Goal: Task Accomplishment & Management: Use online tool/utility

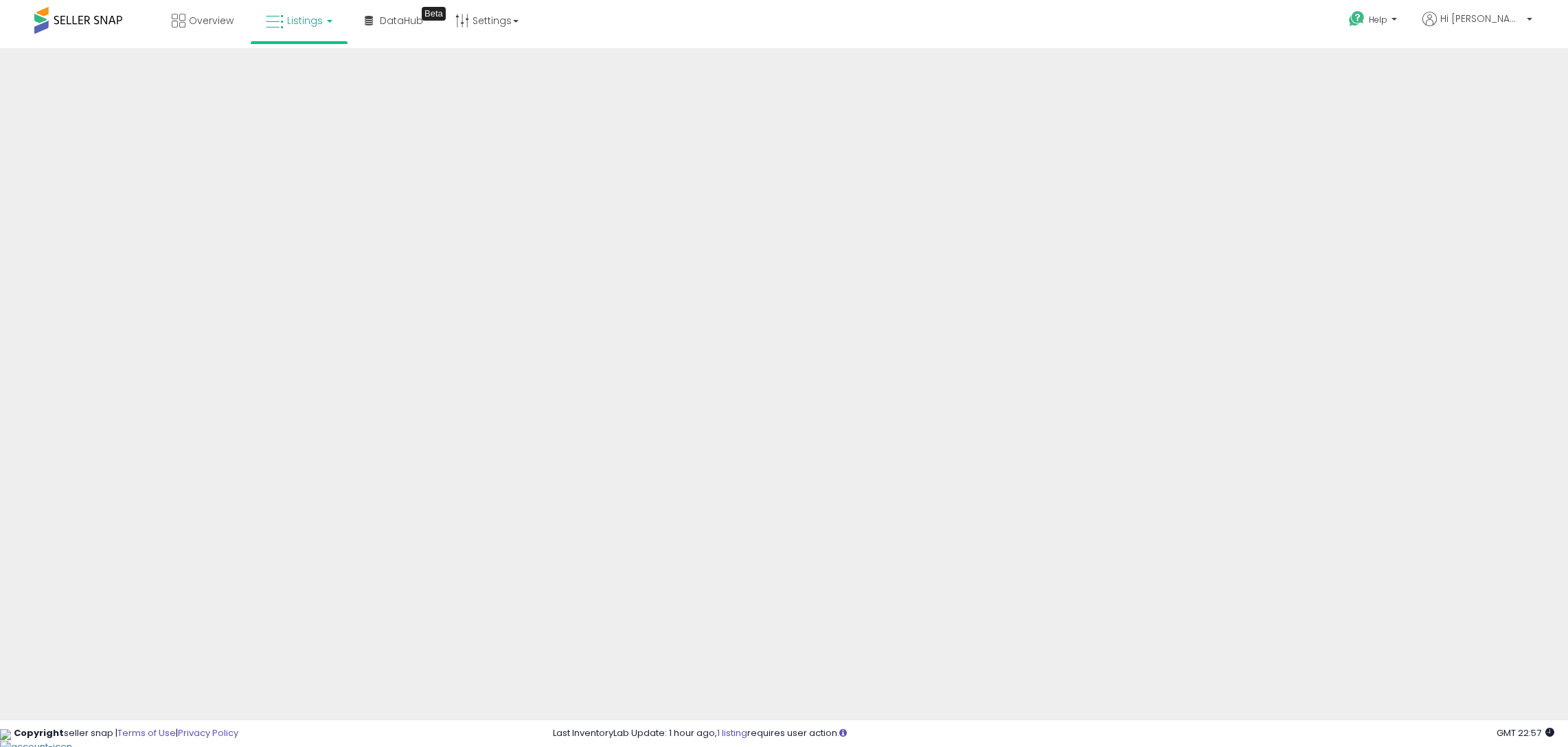
click at [214, 20] on span "Overview" at bounding box center [211, 21] width 44 height 14
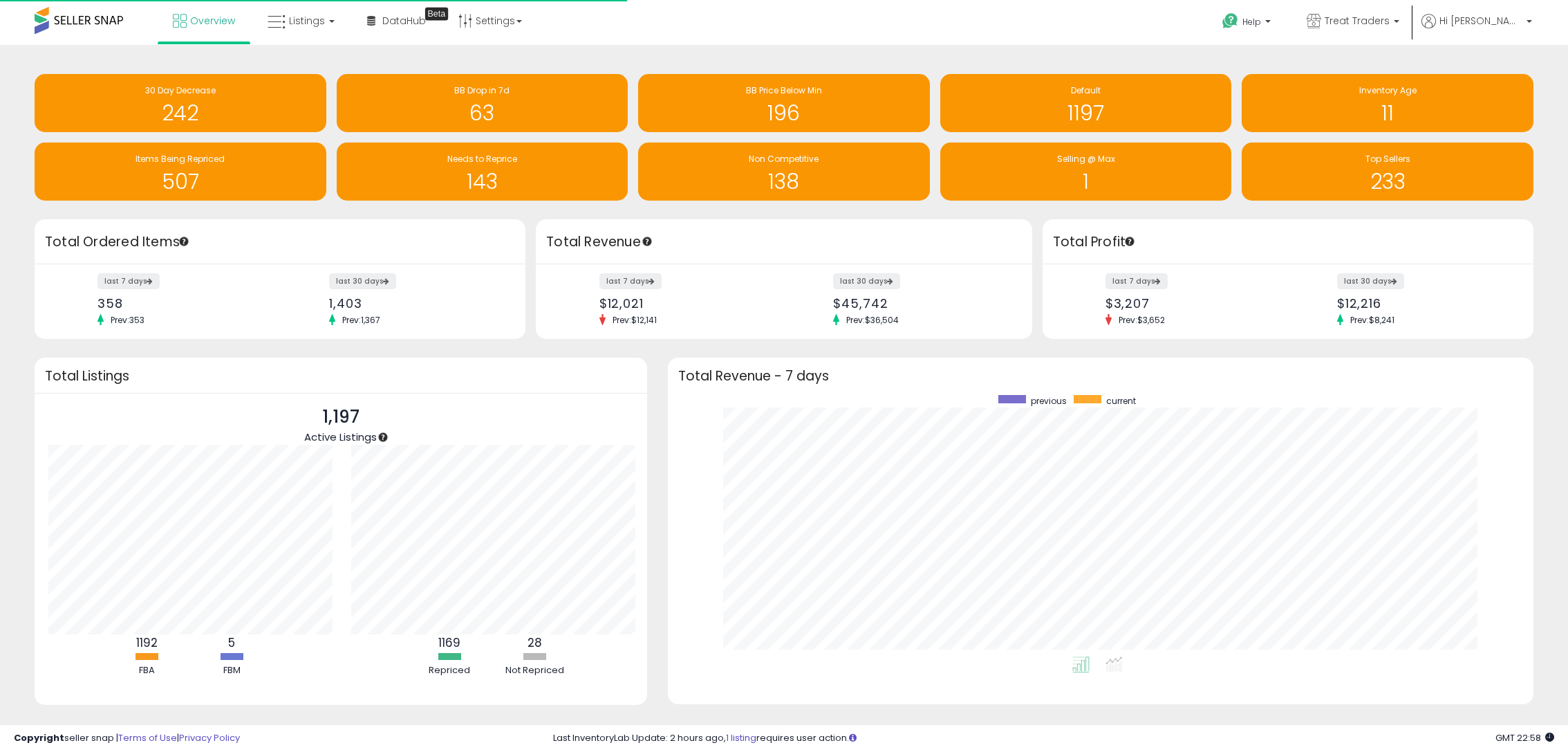
scroll to position [261, 838]
click at [319, 24] on span "Listings" at bounding box center [307, 21] width 36 height 14
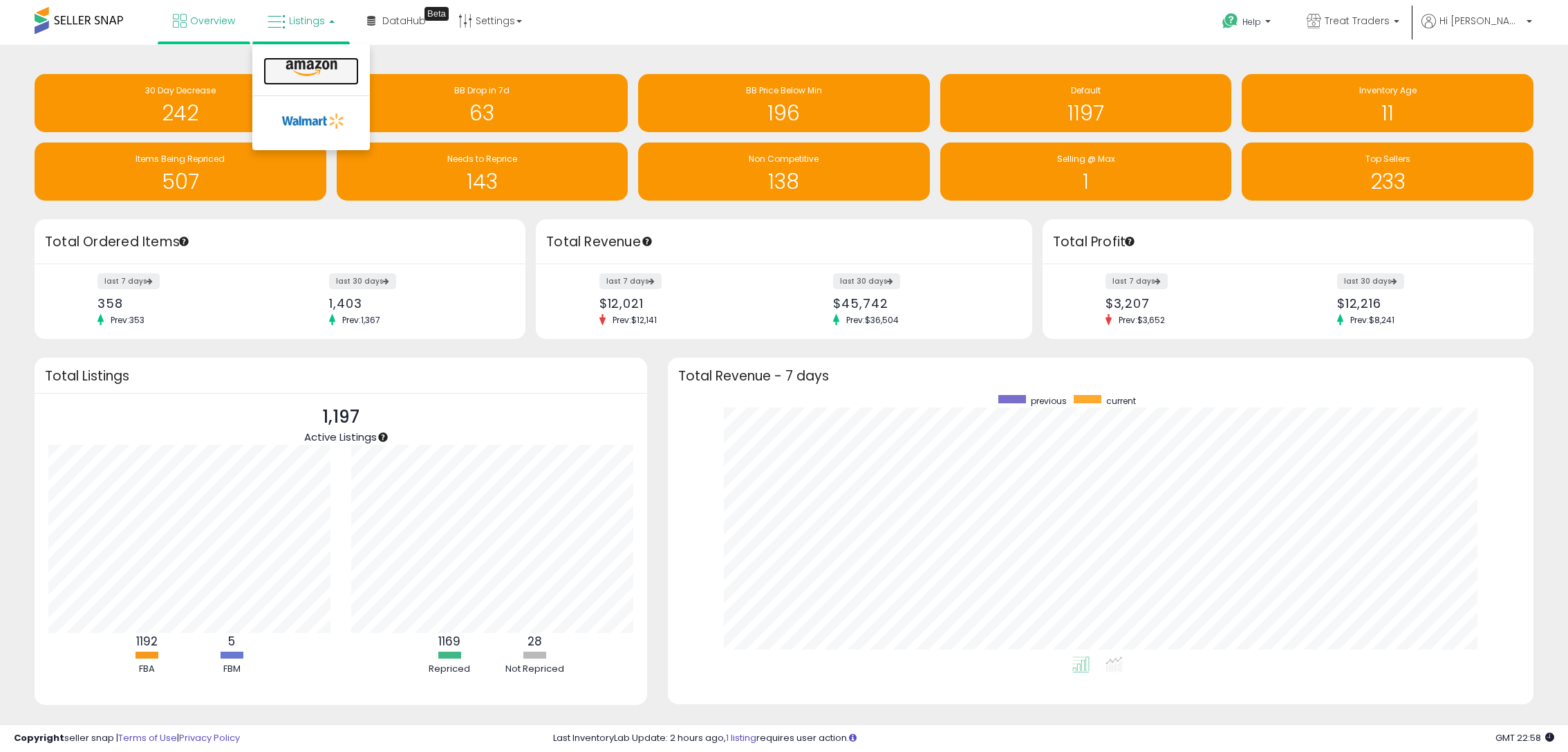
click at [328, 70] on icon at bounding box center [312, 68] width 60 height 18
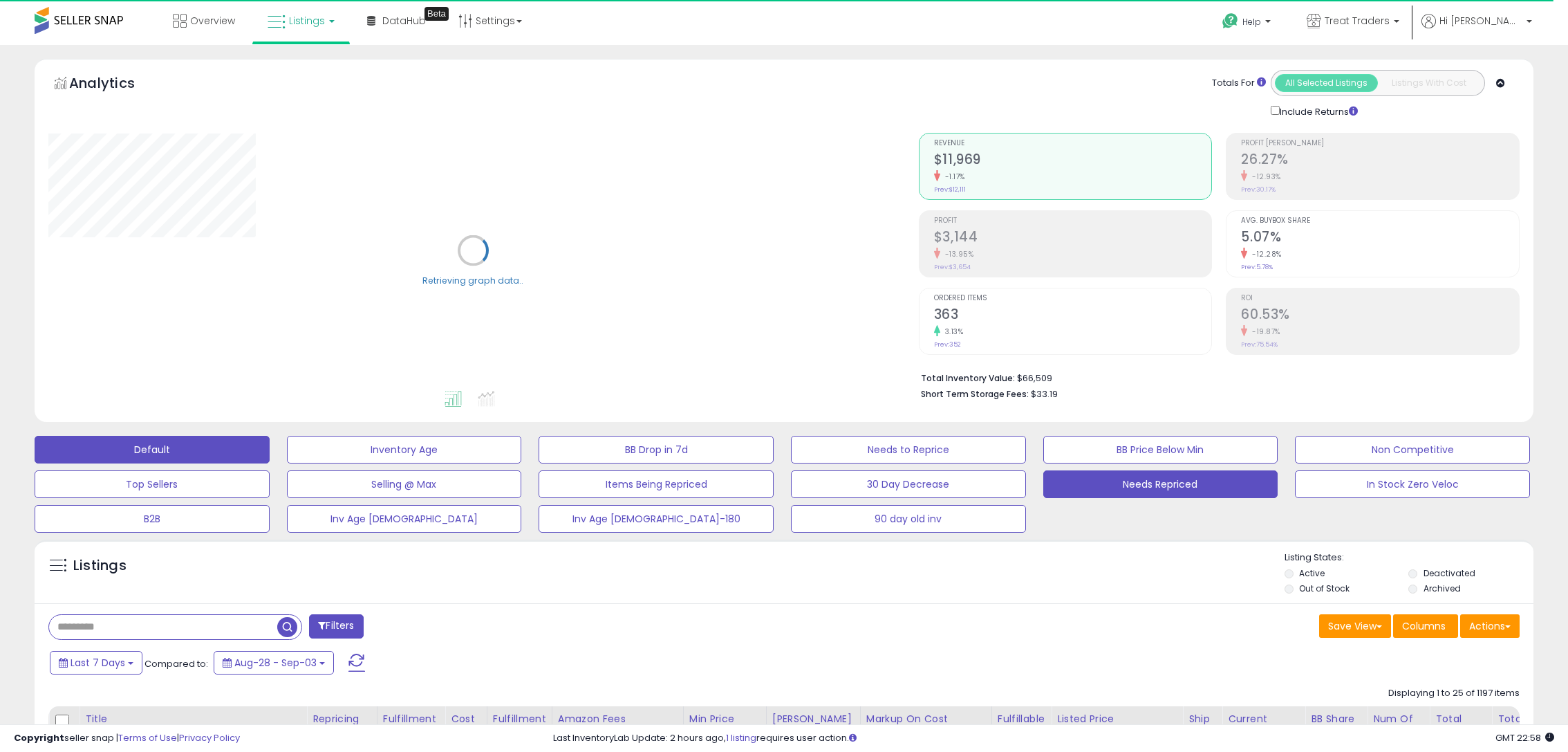
click at [1101, 490] on button "Needs Repriced" at bounding box center [1161, 484] width 235 height 28
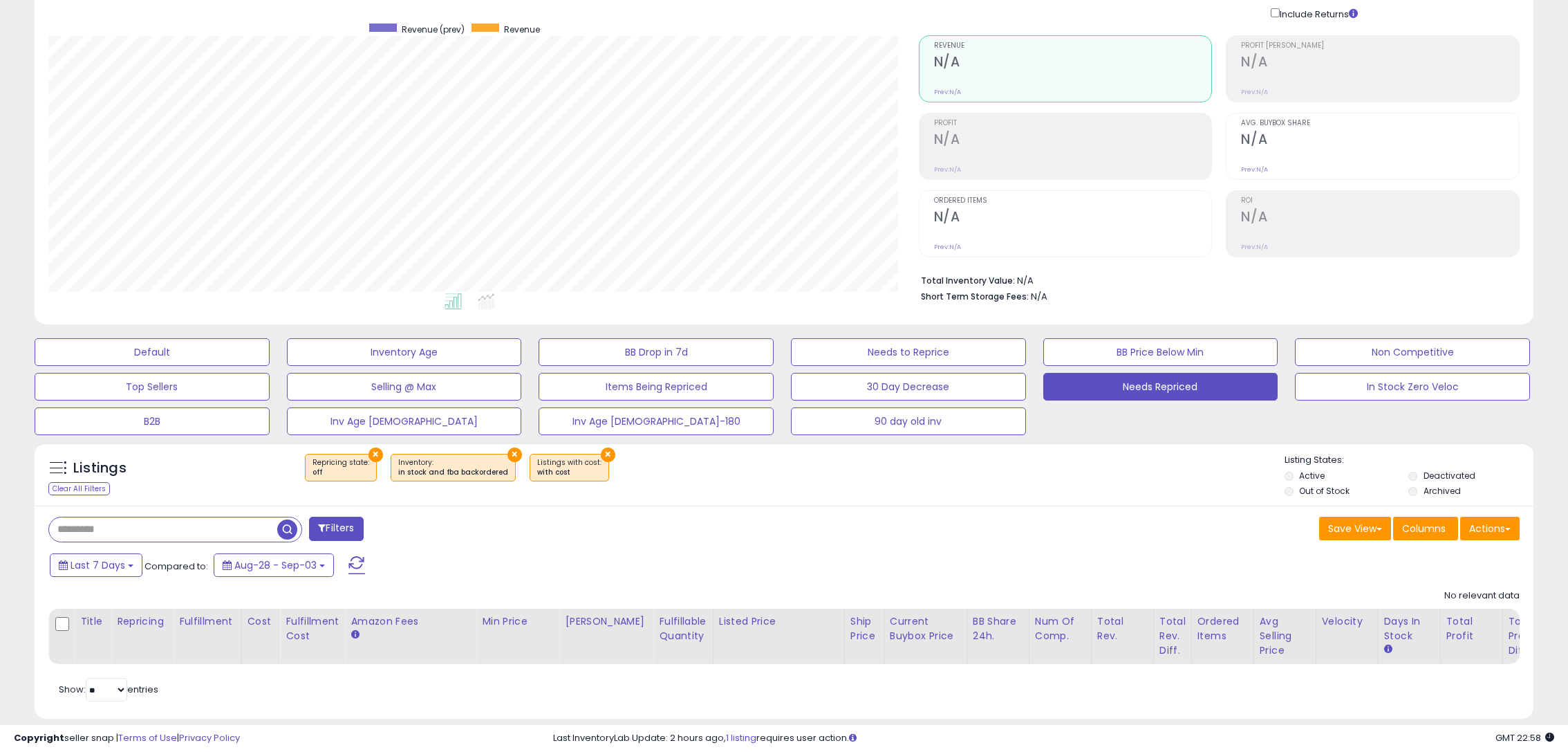
scroll to position [126, 0]
